Goal: Information Seeking & Learning: Learn about a topic

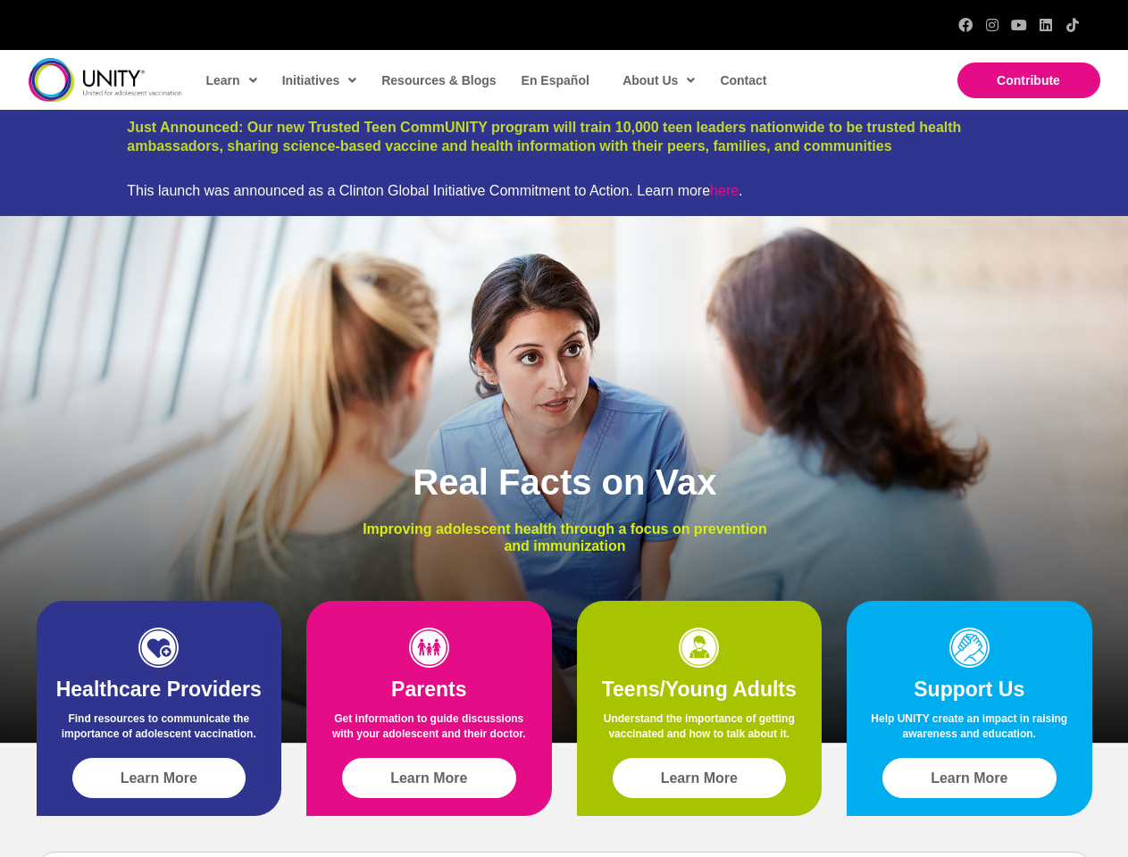
click at [564, 429] on div "Real Facts on Vax Improving adolescent health through a focus on prevention and…" at bounding box center [564, 479] width 1128 height 527
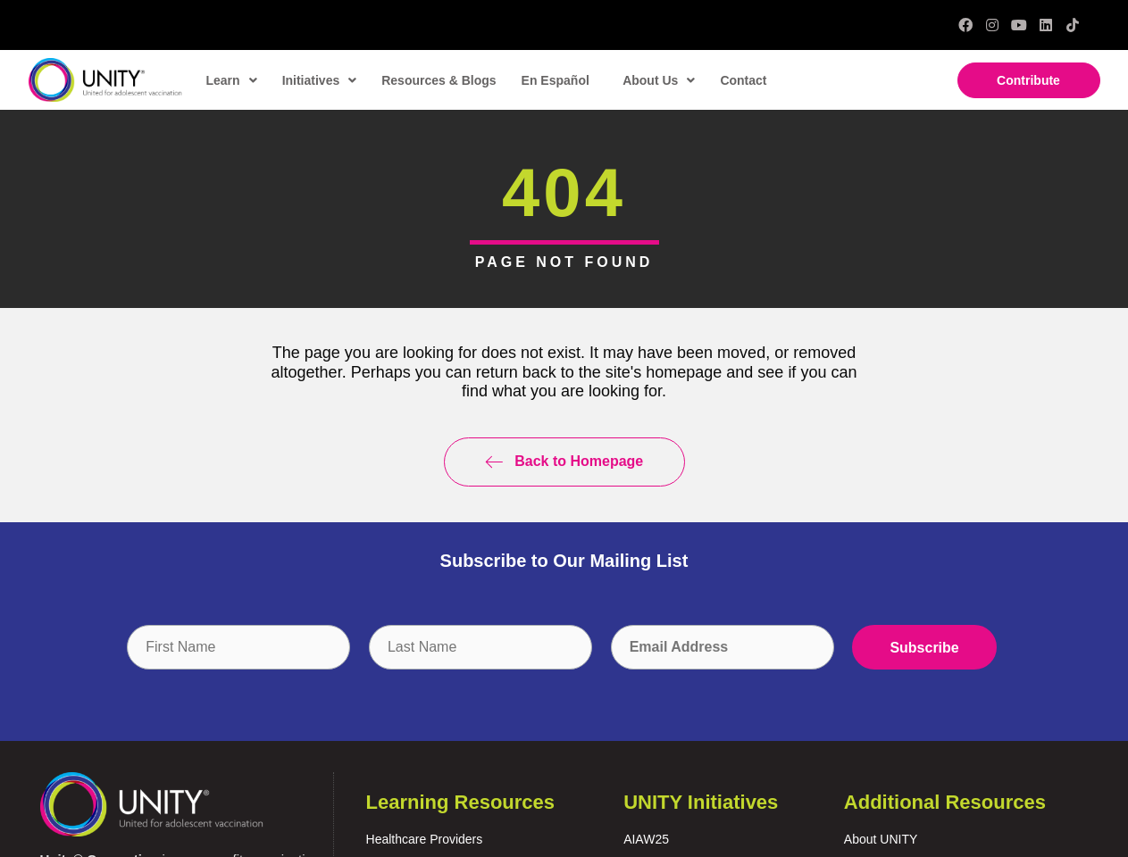
click at [564, 429] on div "Back to Homepage" at bounding box center [564, 462] width 634 height 85
click at [564, 661] on input "text" at bounding box center [480, 647] width 223 height 45
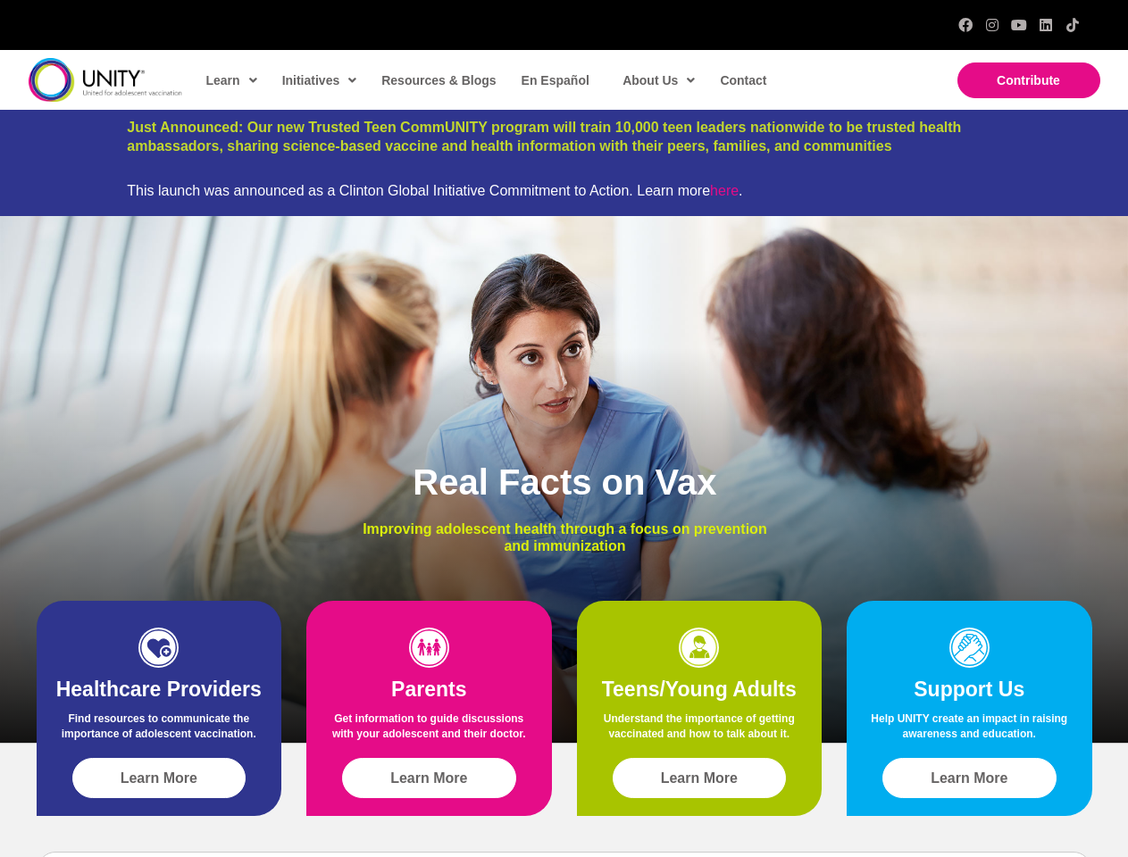
click at [564, 429] on div "Real Facts on Vax Improving adolescent health through a focus on prevention and…" at bounding box center [564, 479] width 1128 height 527
